Goal: Communication & Community: Participate in discussion

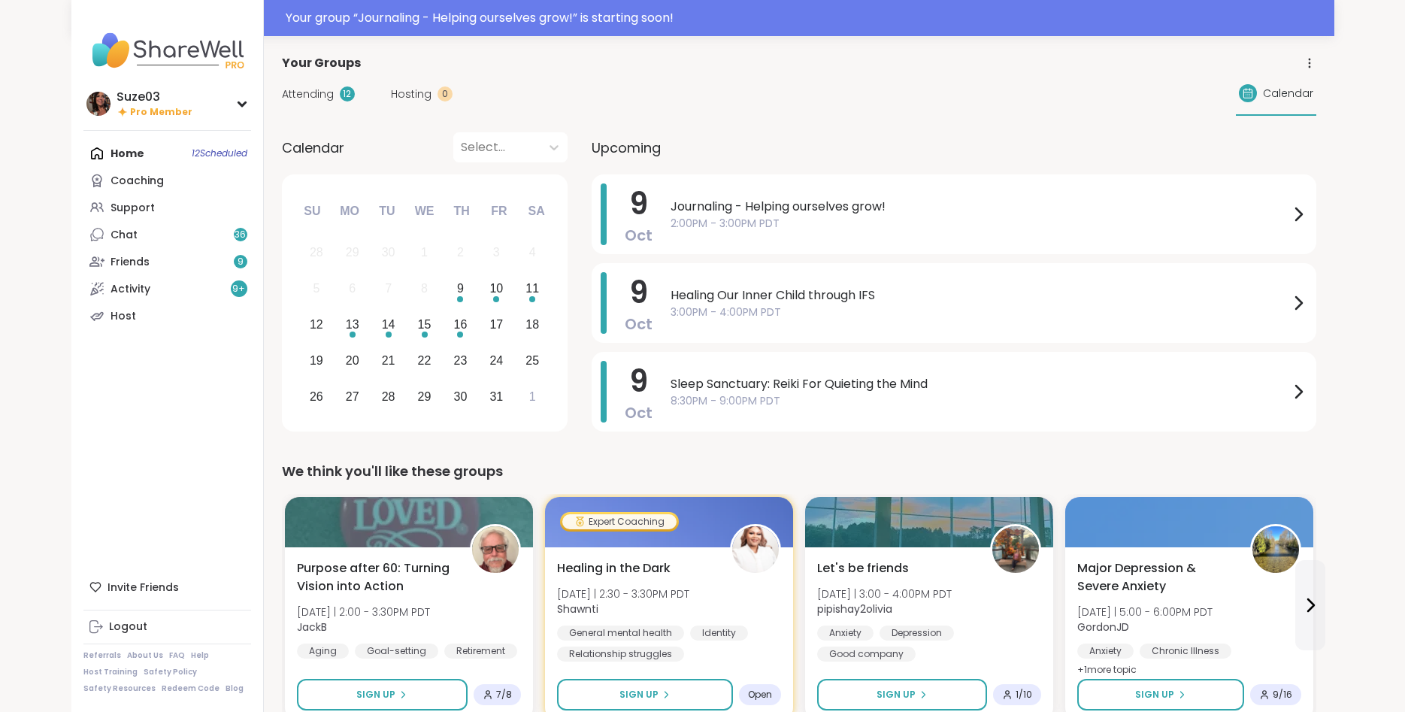
click at [1174, 204] on span "Journaling - Helping ourselves grow!" at bounding box center [980, 207] width 619 height 18
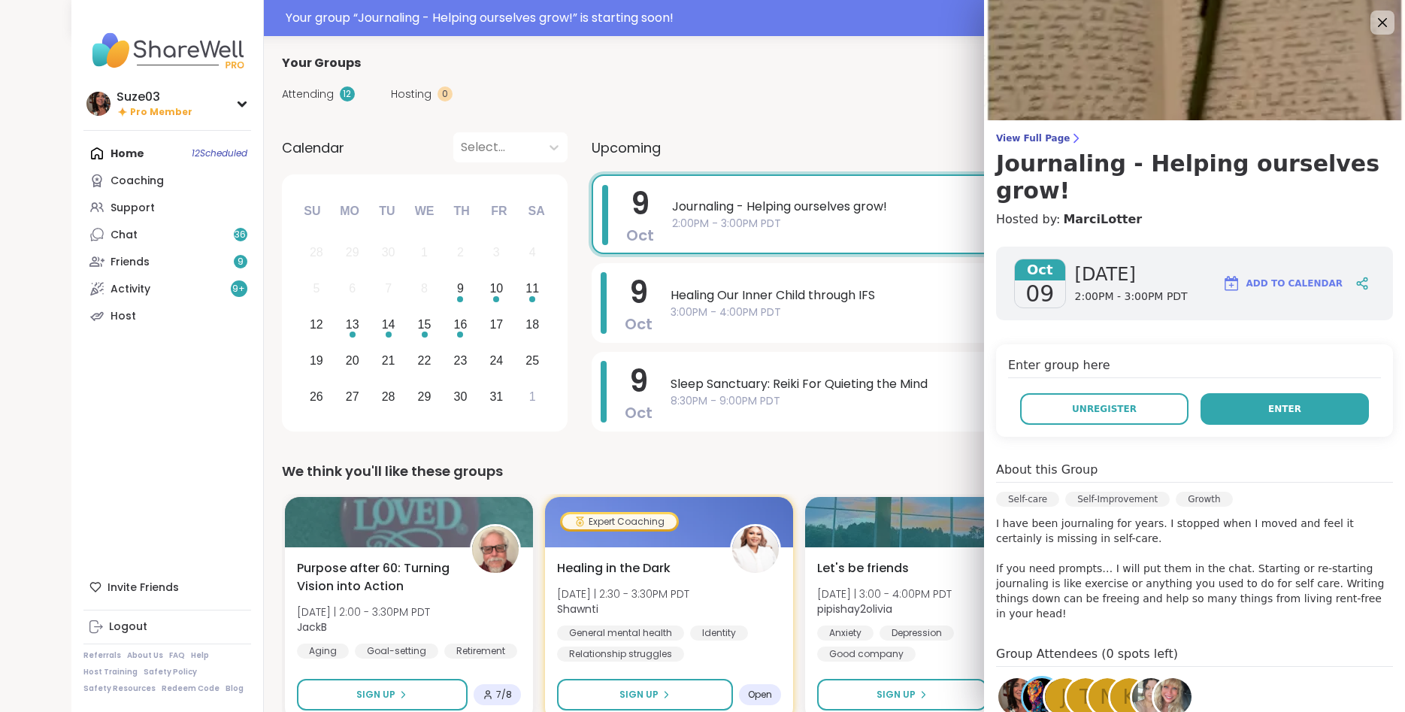
click at [1329, 393] on button "Enter" at bounding box center [1285, 409] width 168 height 32
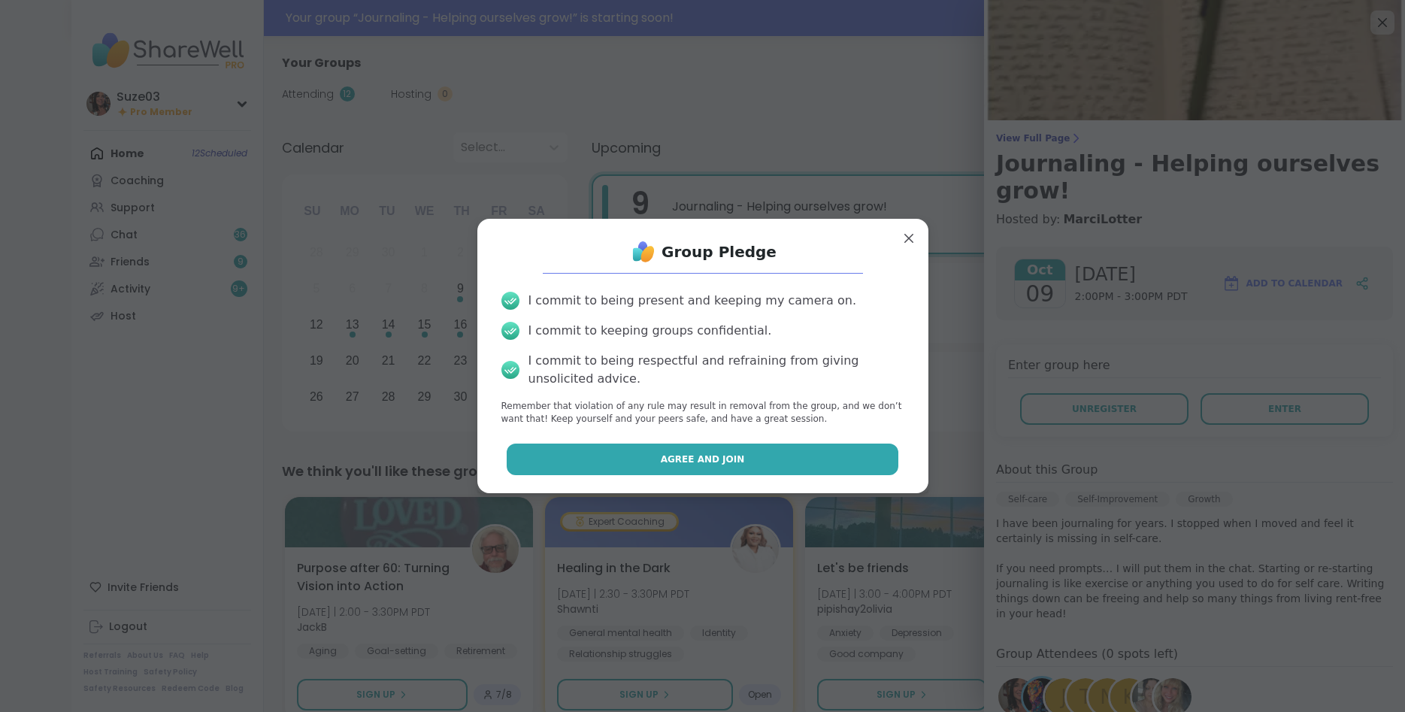
click at [732, 461] on span "Agree and Join" at bounding box center [703, 460] width 84 height 14
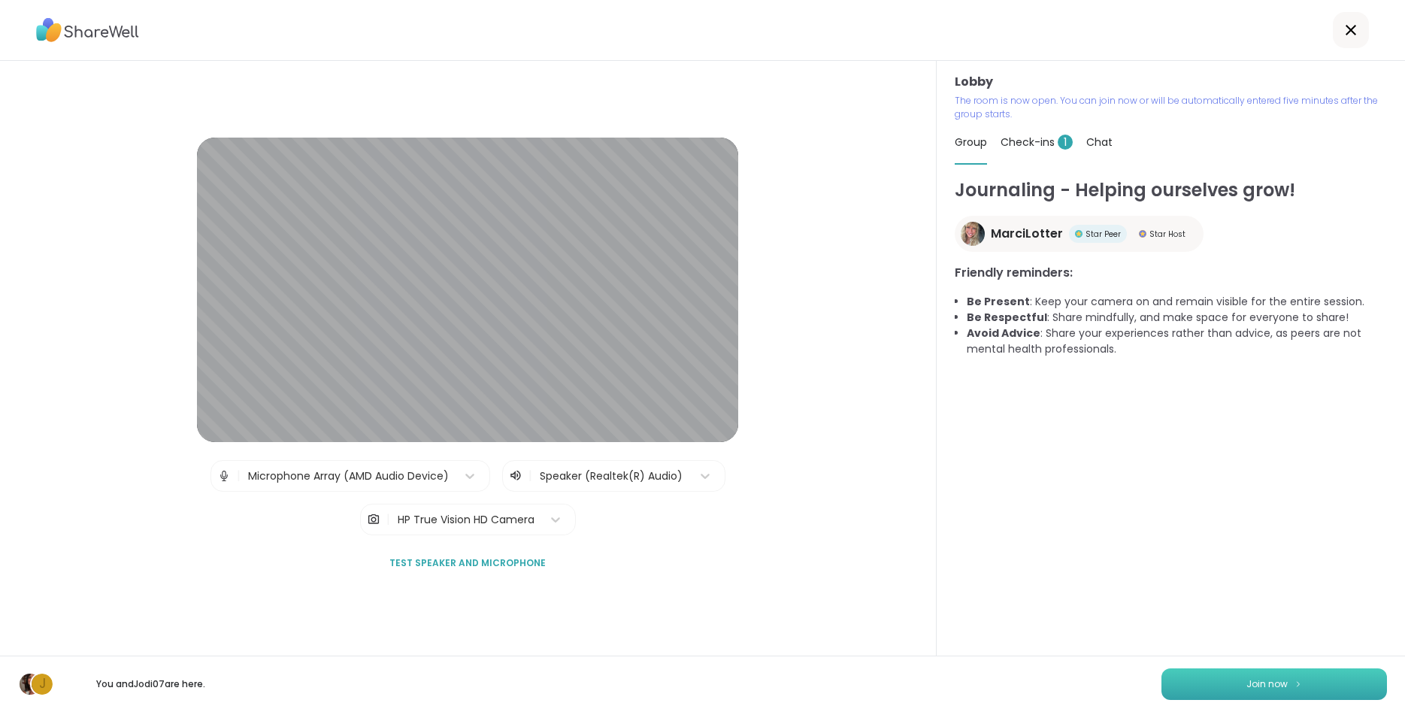
click at [1271, 687] on span "Join now" at bounding box center [1267, 685] width 41 height 14
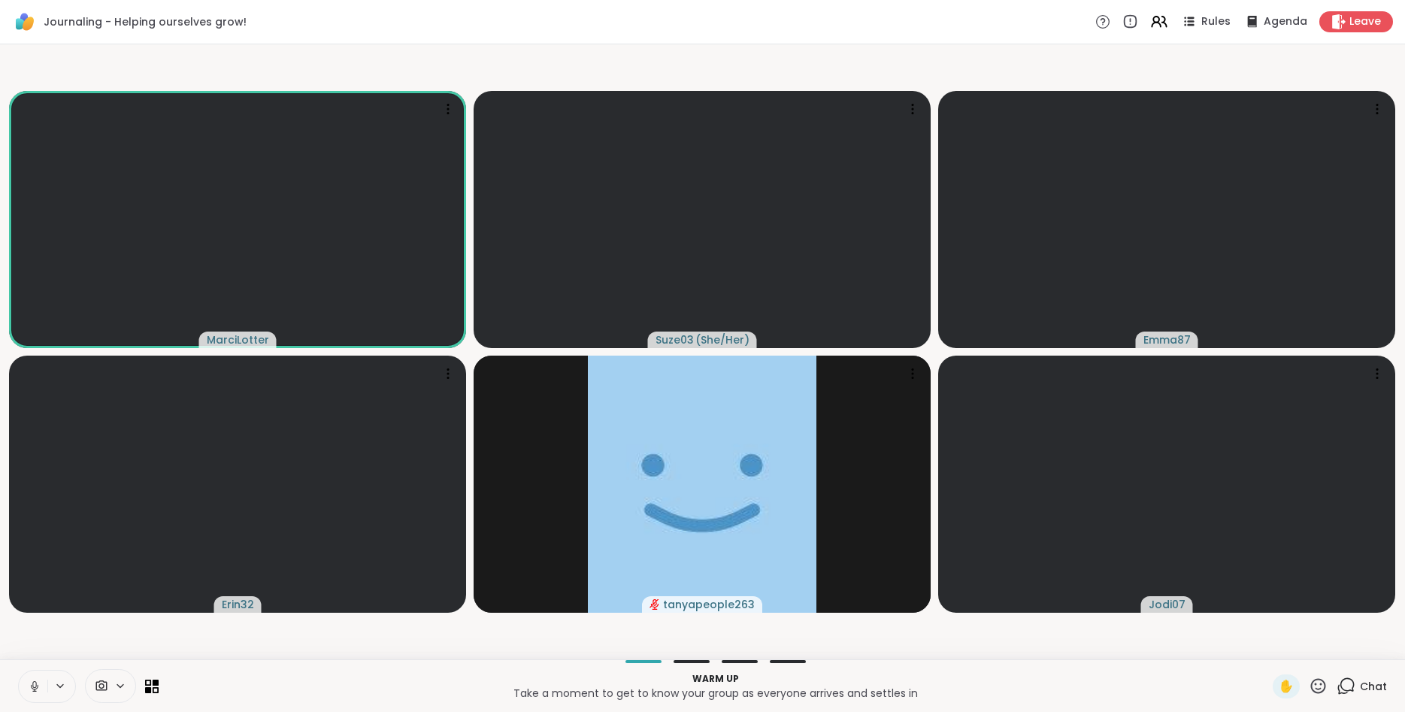
click at [1321, 677] on icon at bounding box center [1318, 686] width 19 height 19
click at [1333, 646] on span "🌟" at bounding box center [1340, 647] width 15 height 18
click at [27, 685] on button at bounding box center [33, 687] width 29 height 32
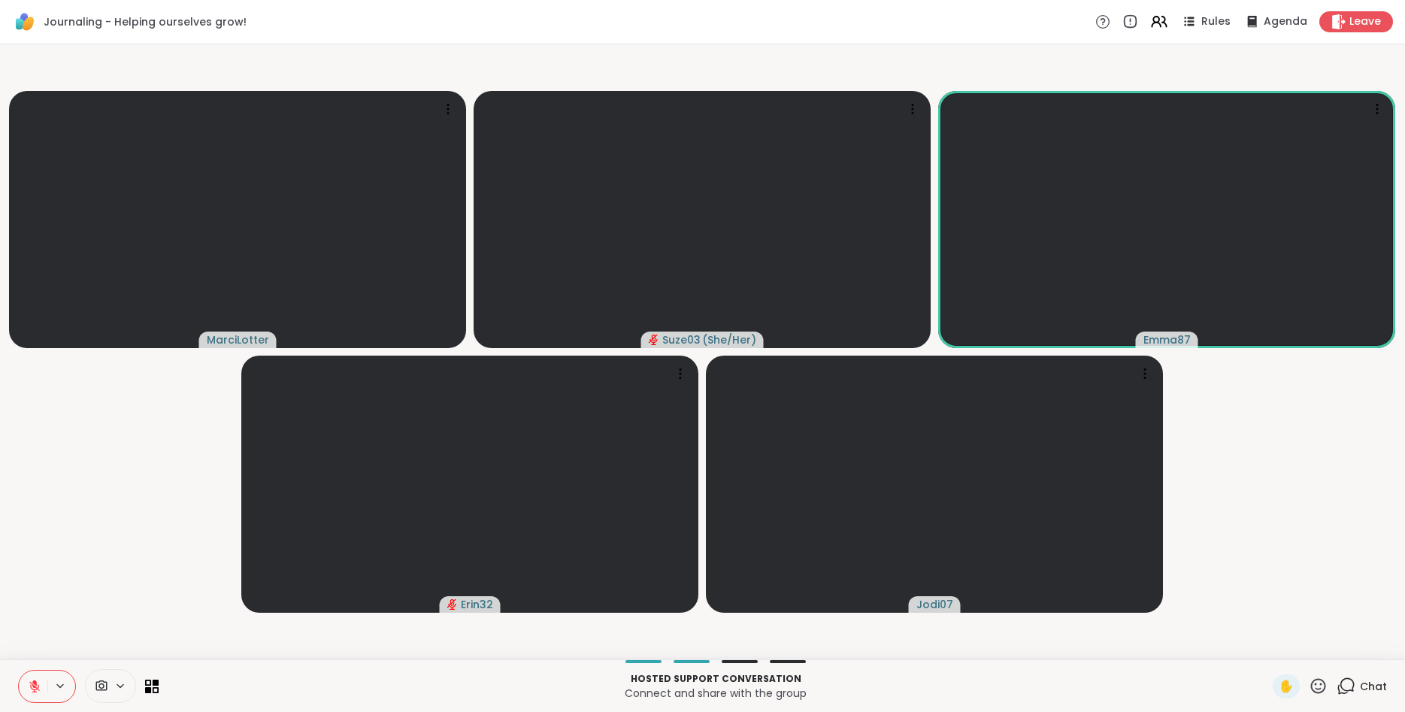
click at [29, 687] on icon at bounding box center [35, 687] width 14 height 14
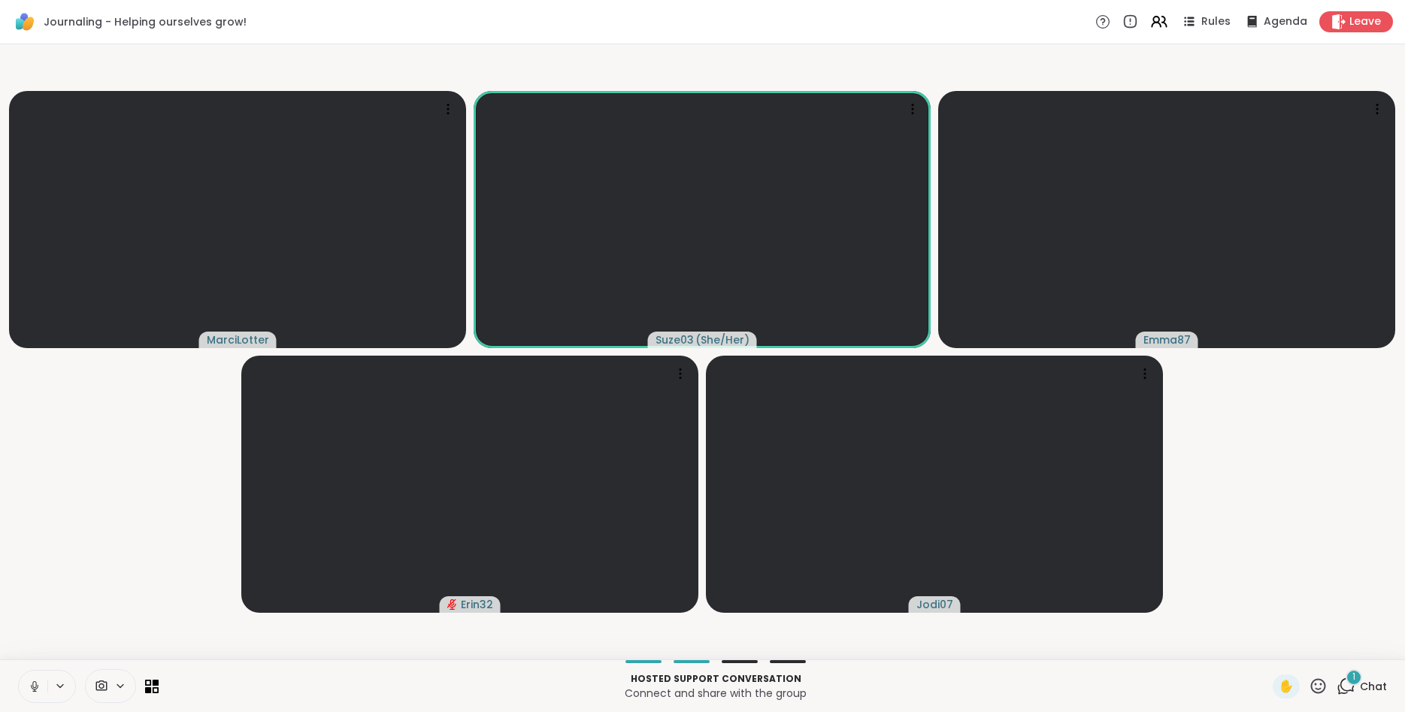
click at [35, 686] on icon at bounding box center [35, 687] width 14 height 14
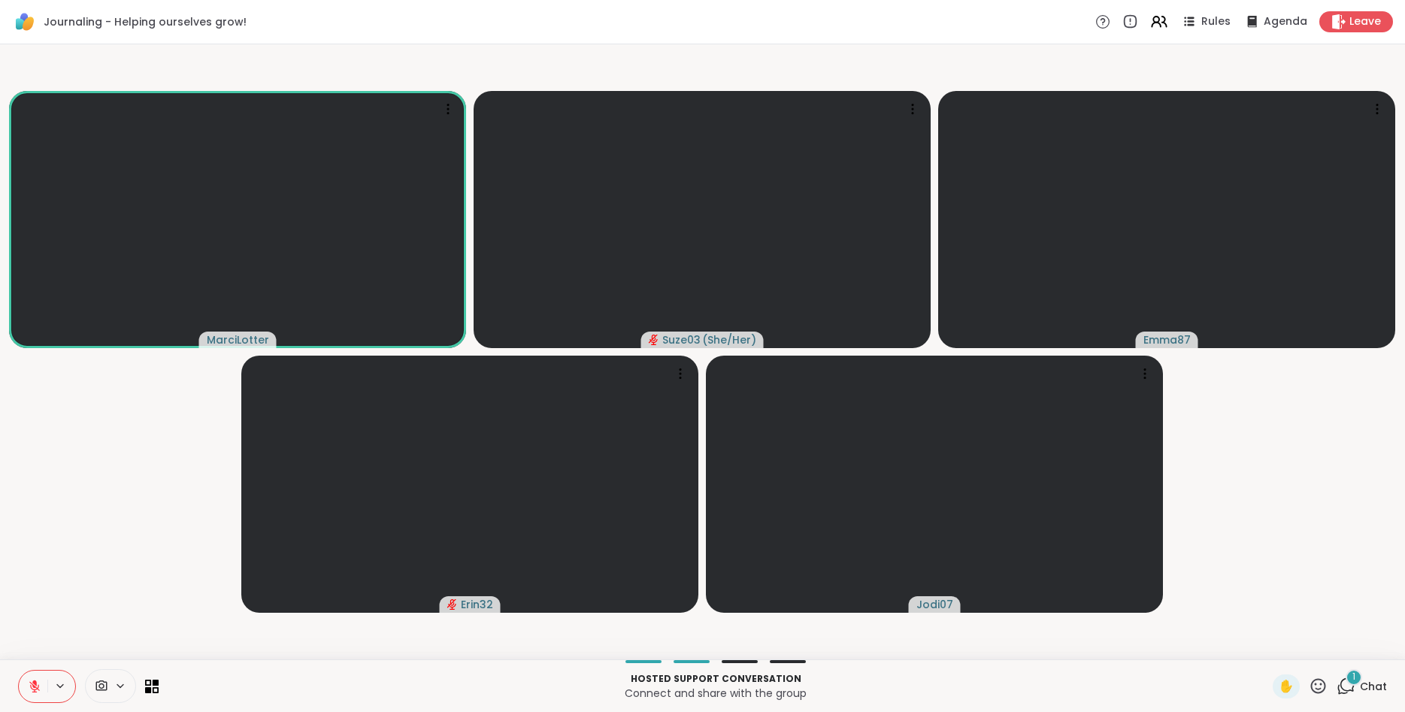
click at [1202, 456] on video-player-container "MarciLotter Suze03 ( She/Her ) Emma87 Erin32 Jodi07" at bounding box center [702, 351] width 1387 height 603
click at [1311, 688] on icon at bounding box center [1318, 686] width 19 height 19
click at [1366, 645] on span "🎉" at bounding box center [1373, 647] width 15 height 18
click at [1349, 678] on div "1" at bounding box center [1354, 677] width 17 height 17
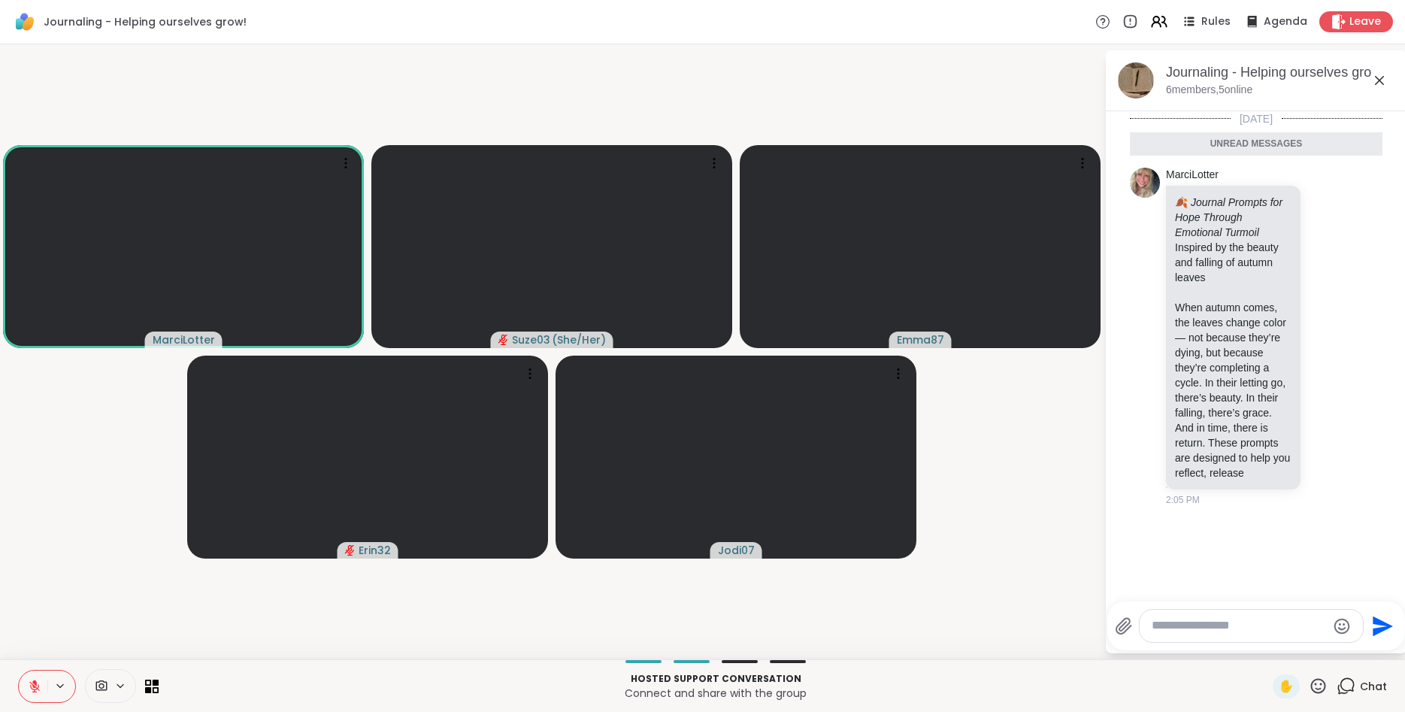
click at [1349, 678] on icon at bounding box center [1348, 685] width 14 height 14
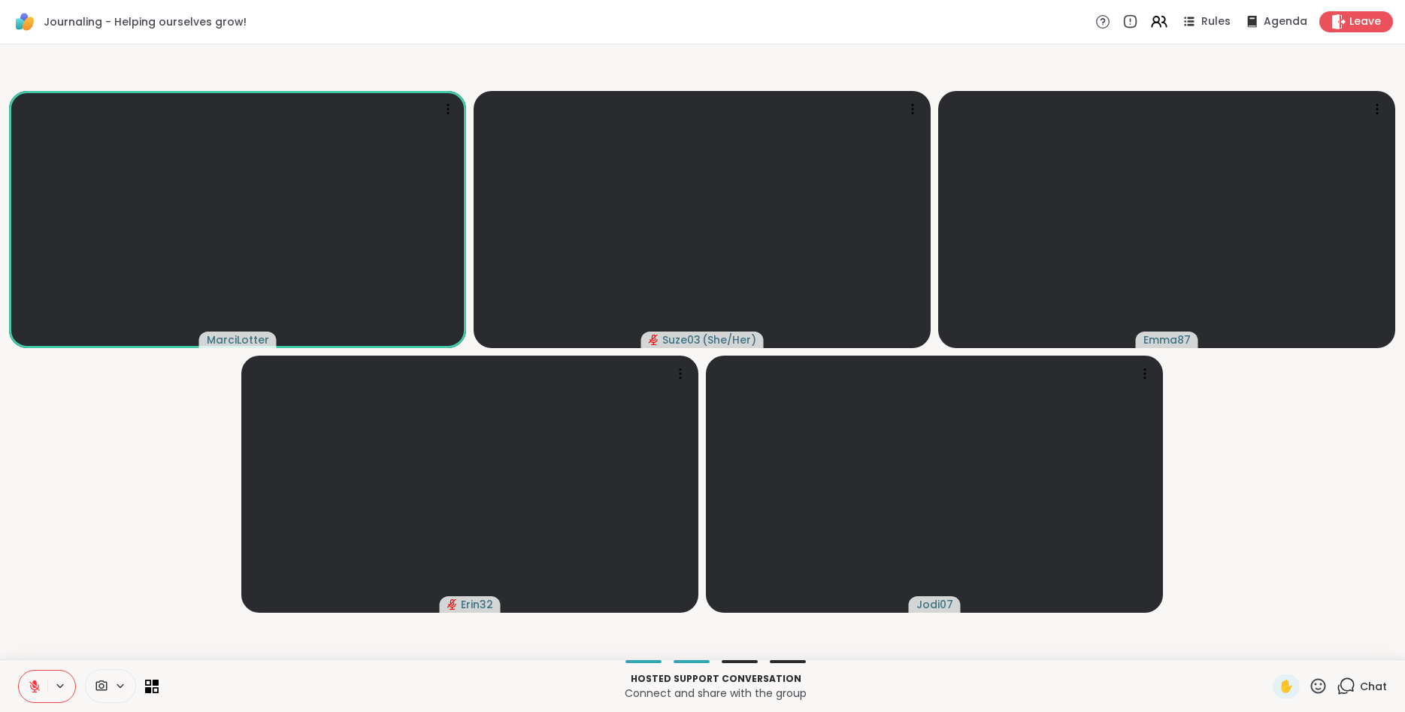
click at [1313, 682] on icon at bounding box center [1318, 686] width 19 height 19
click at [1360, 644] on div "🎉" at bounding box center [1373, 647] width 27 height 24
click at [1351, 684] on div "1" at bounding box center [1354, 677] width 17 height 17
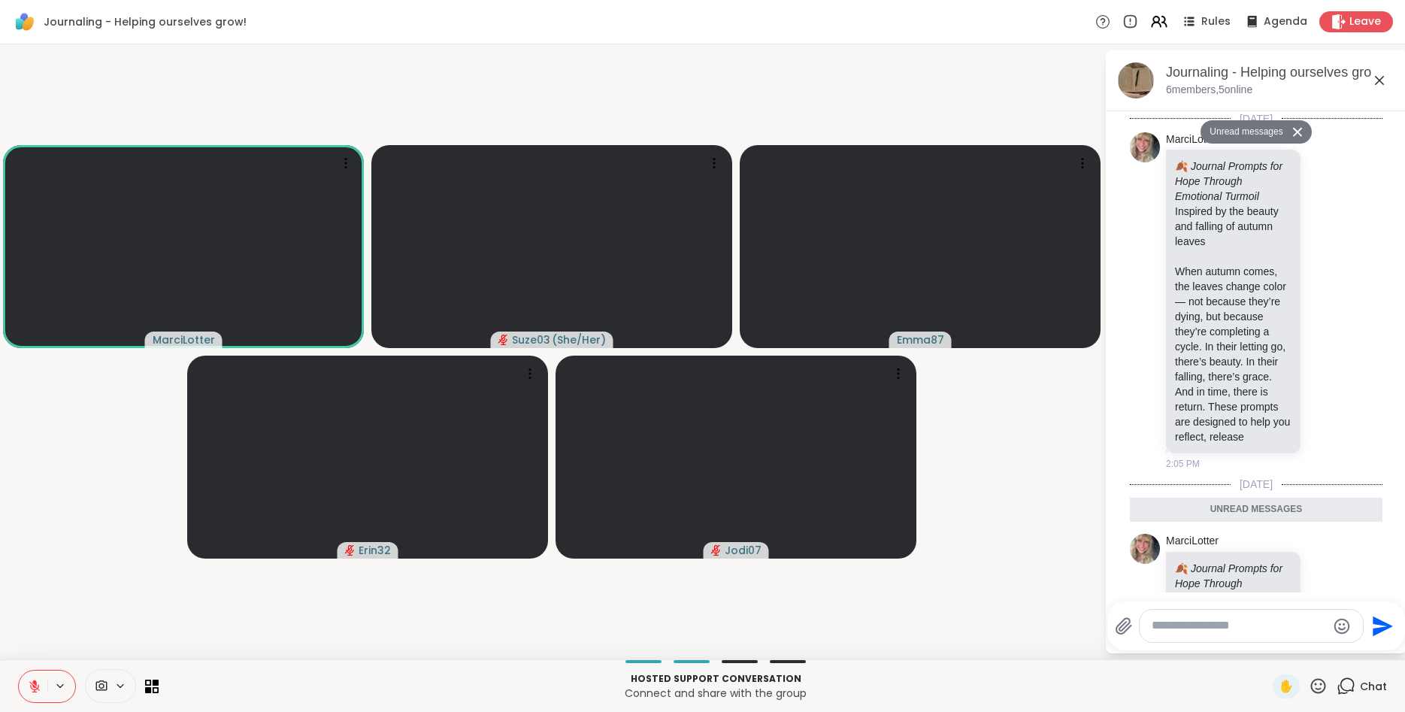
scroll to position [1750, 0]
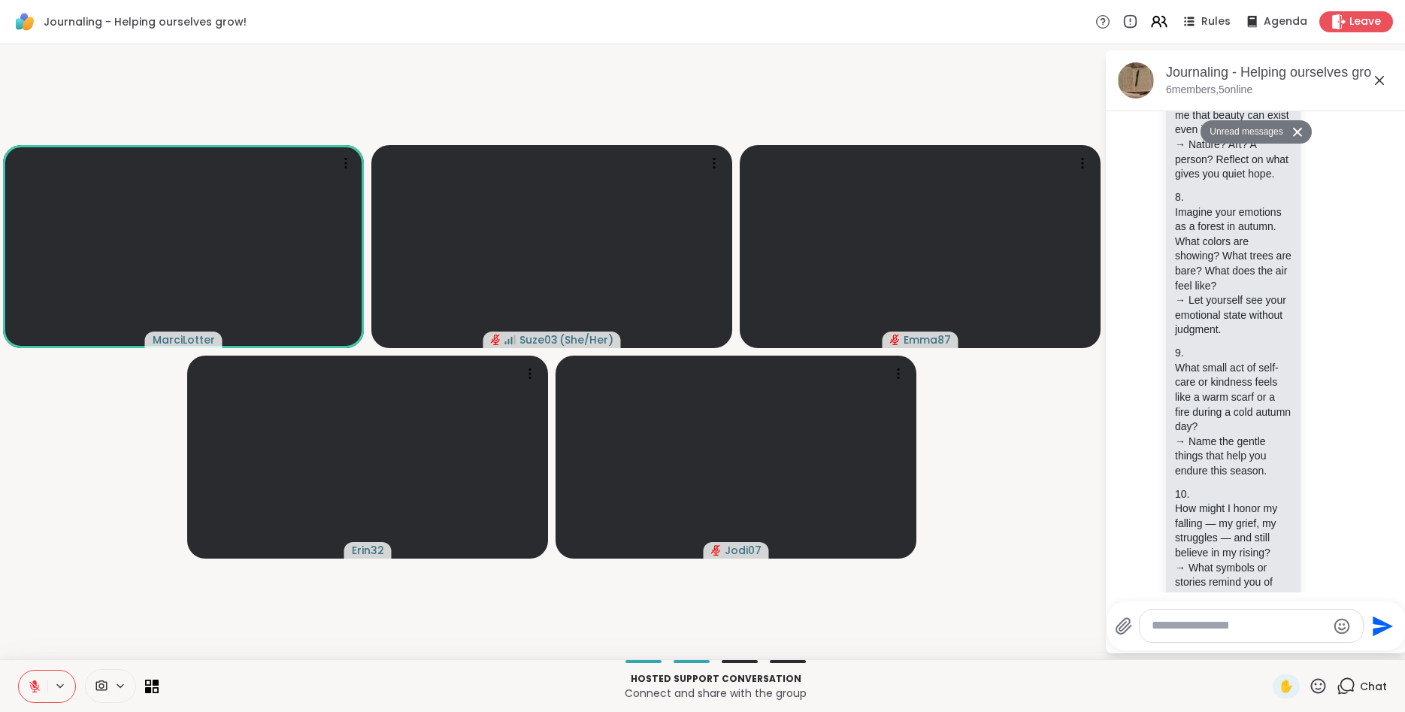
click at [42, 684] on button at bounding box center [33, 687] width 29 height 32
click at [29, 684] on icon at bounding box center [35, 687] width 14 height 14
